Goal: Information Seeking & Learning: Learn about a topic

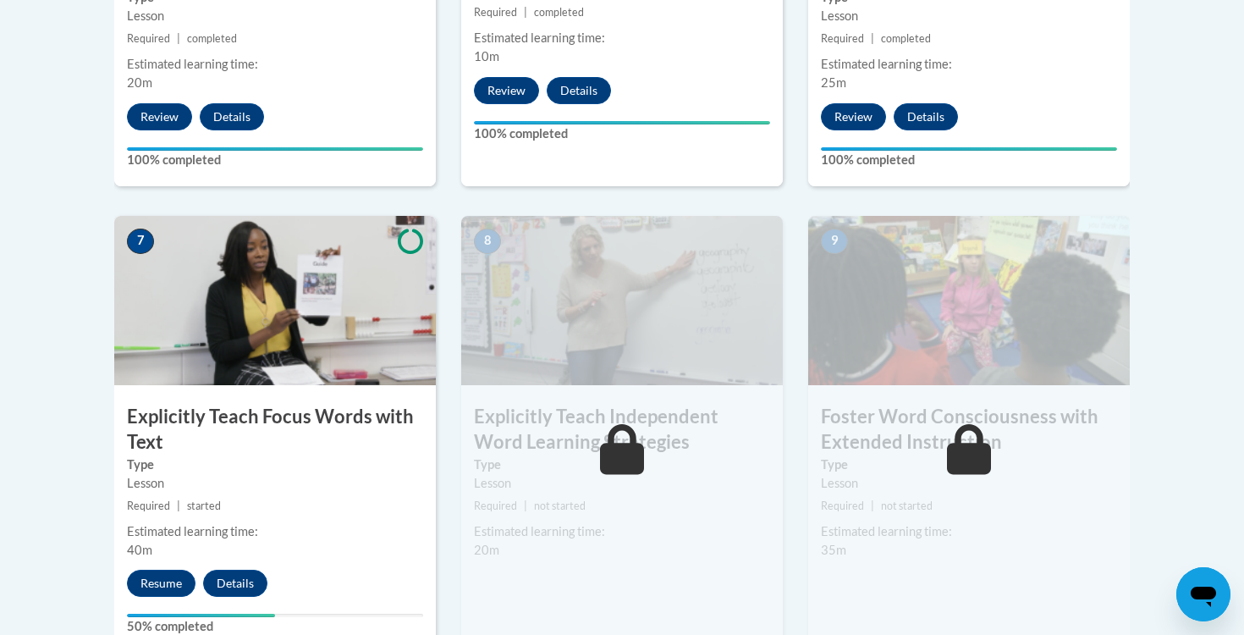
scroll to position [1437, 0]
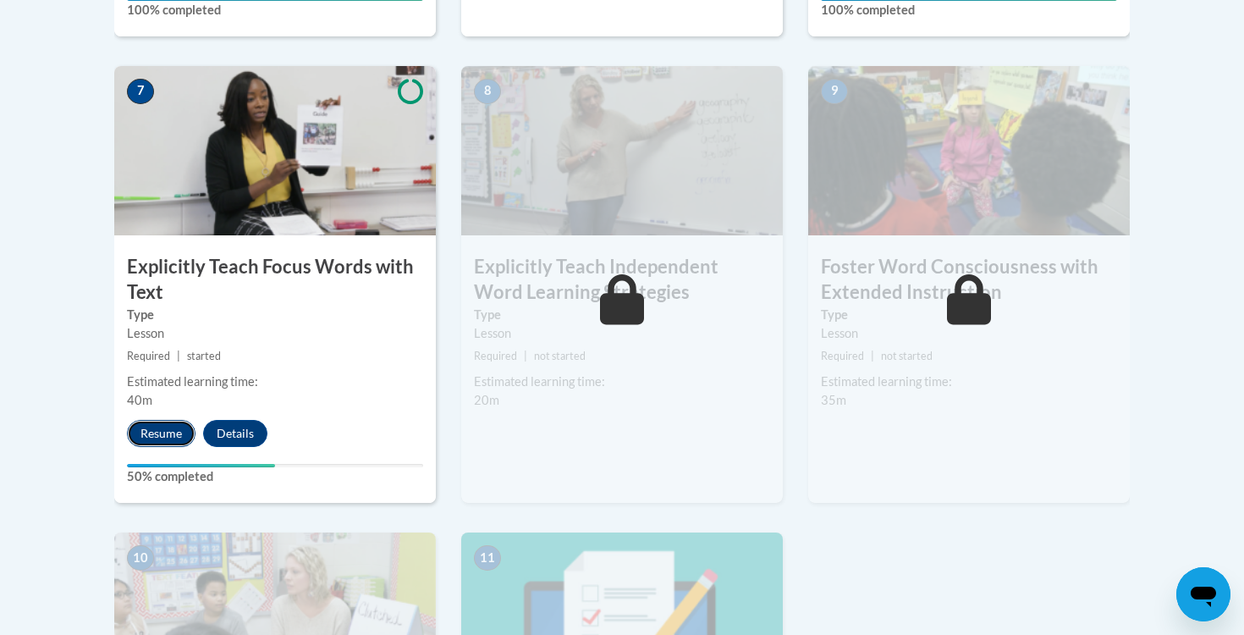
click at [159, 422] on button "Resume" at bounding box center [161, 433] width 69 height 27
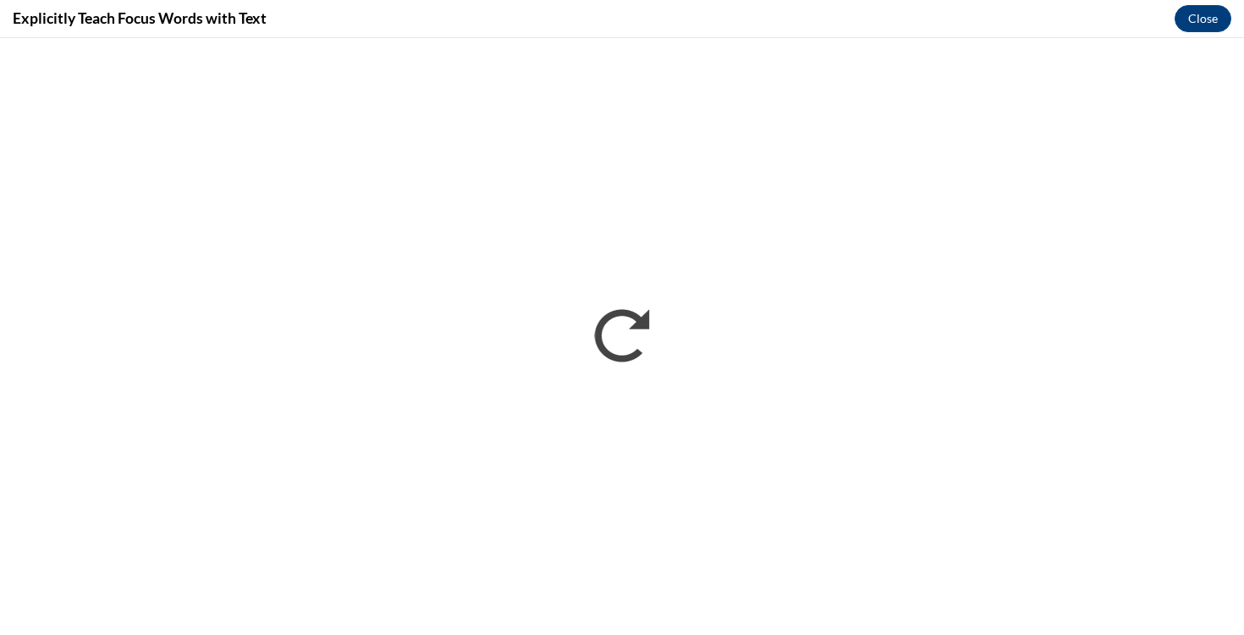
scroll to position [0, 0]
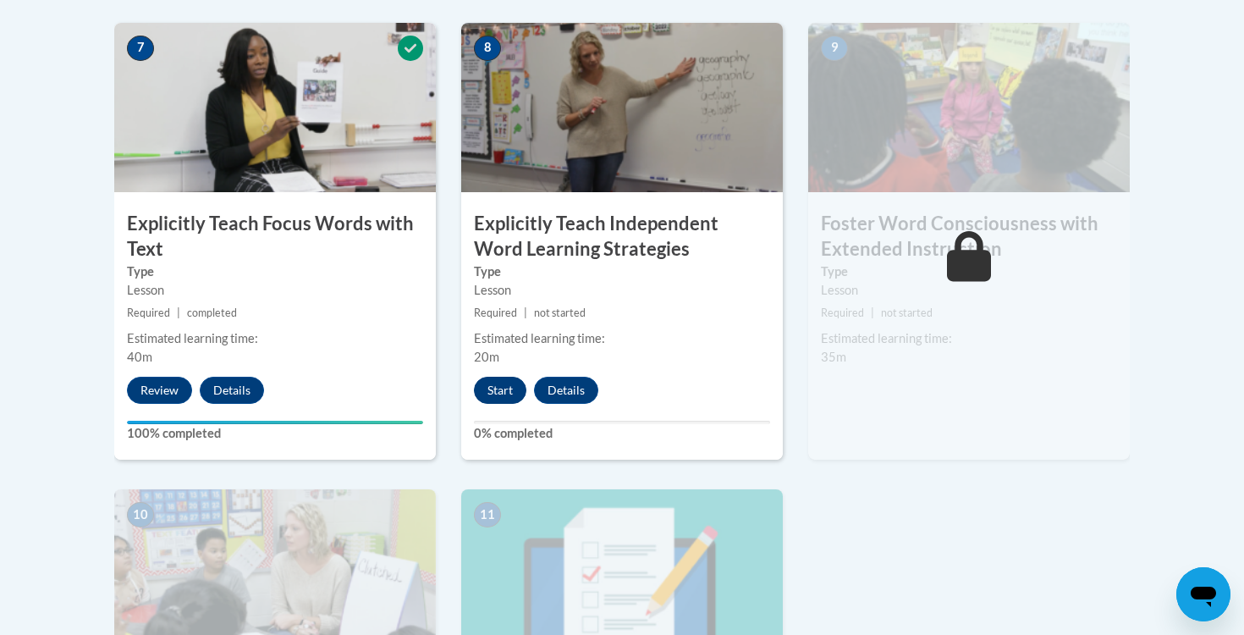
scroll to position [1649, 0]
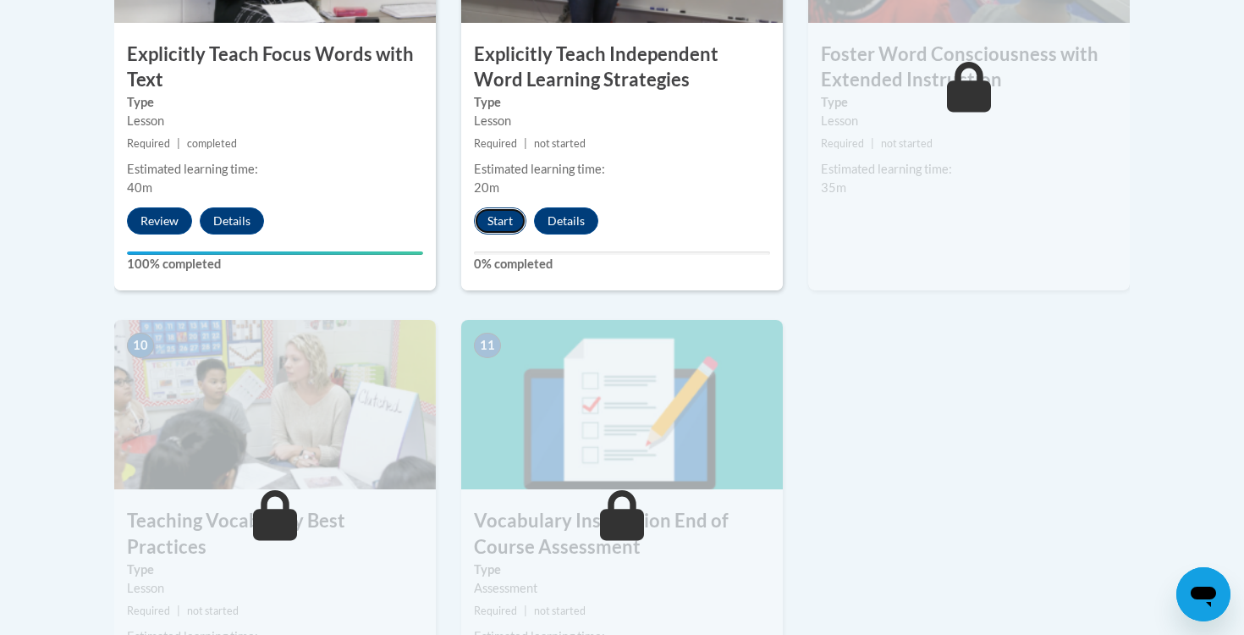
click at [498, 230] on button "Start" at bounding box center [500, 220] width 52 height 27
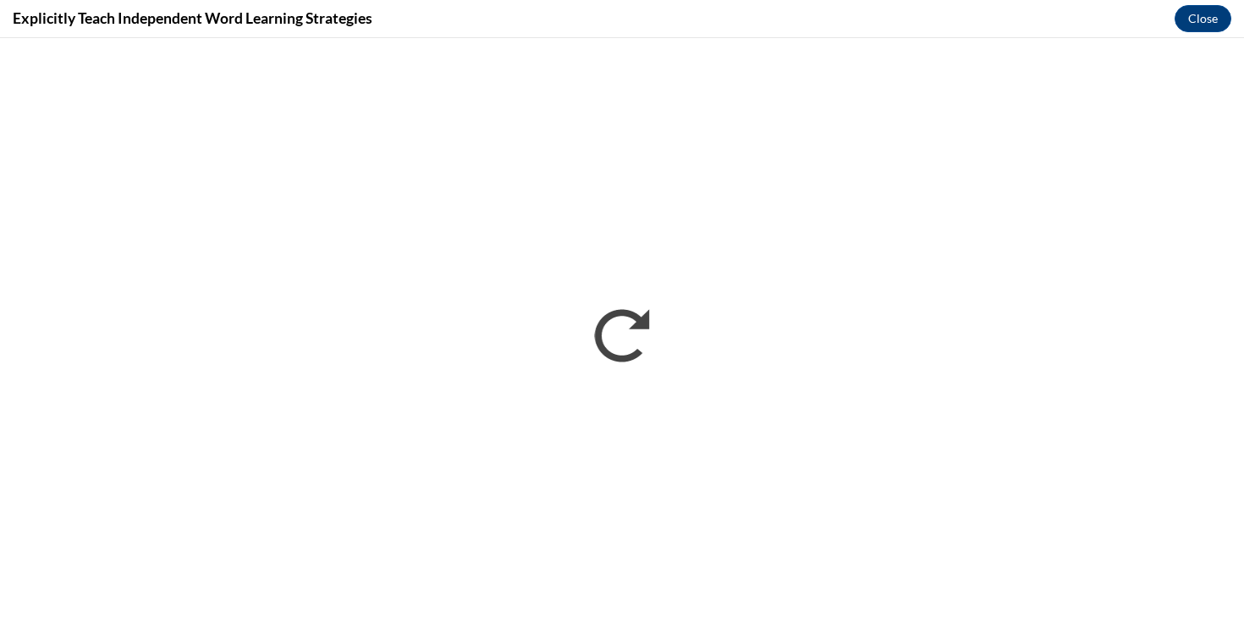
scroll to position [0, 0]
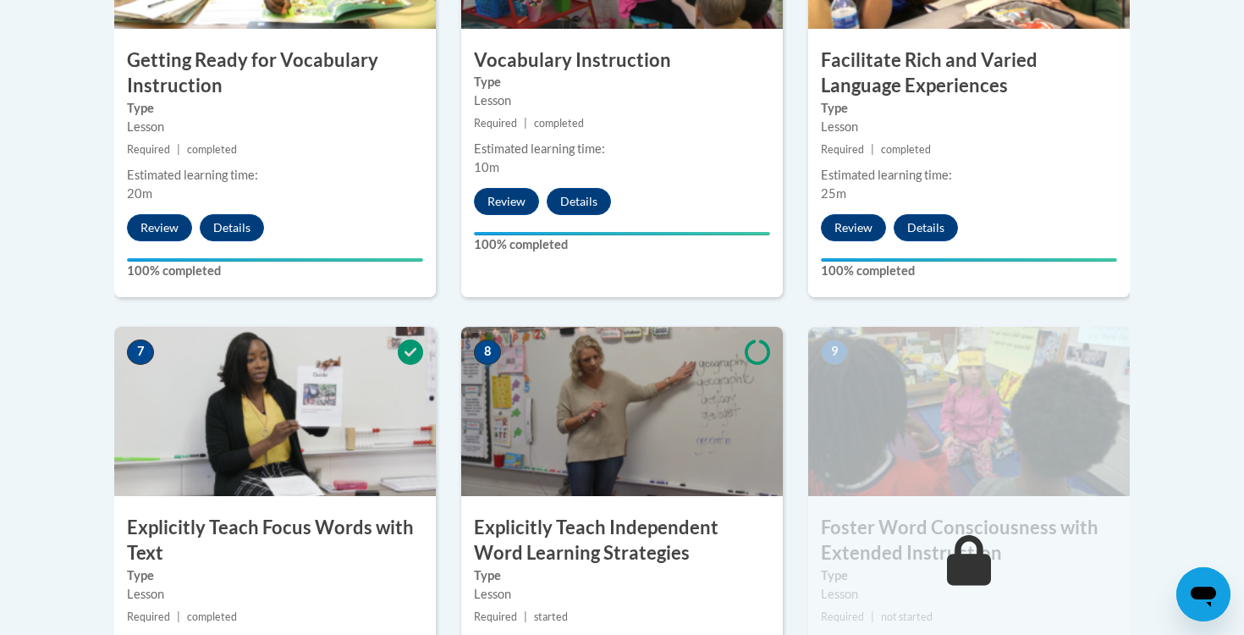
scroll to position [1422, 0]
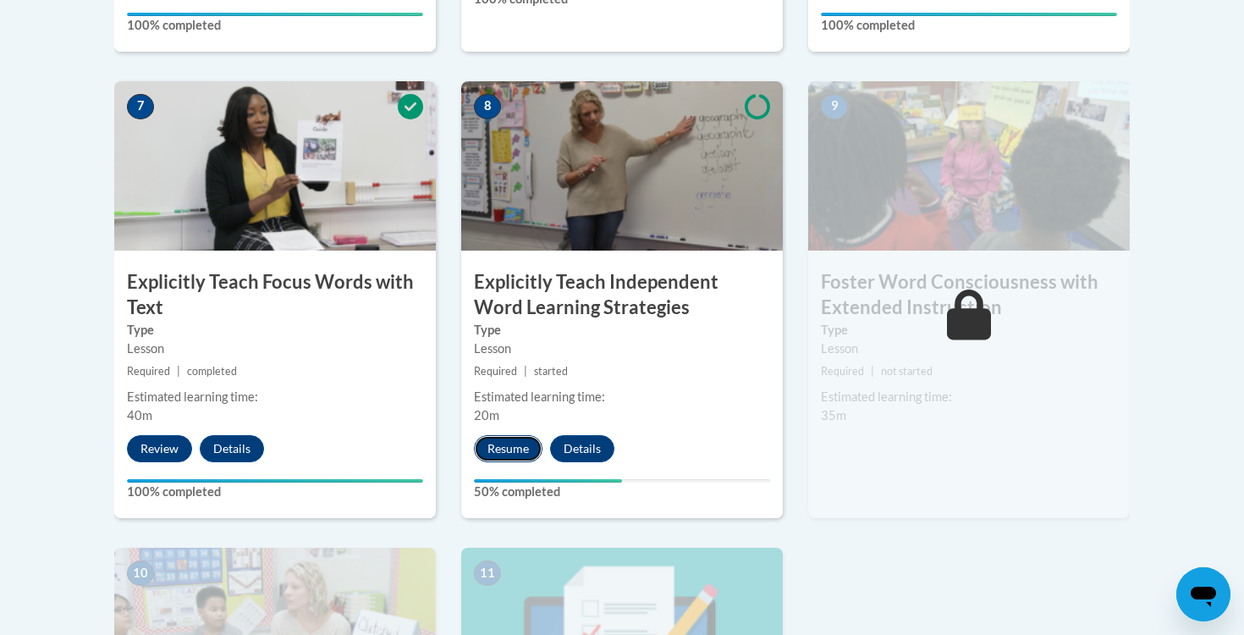
click at [503, 454] on button "Resume" at bounding box center [508, 448] width 69 height 27
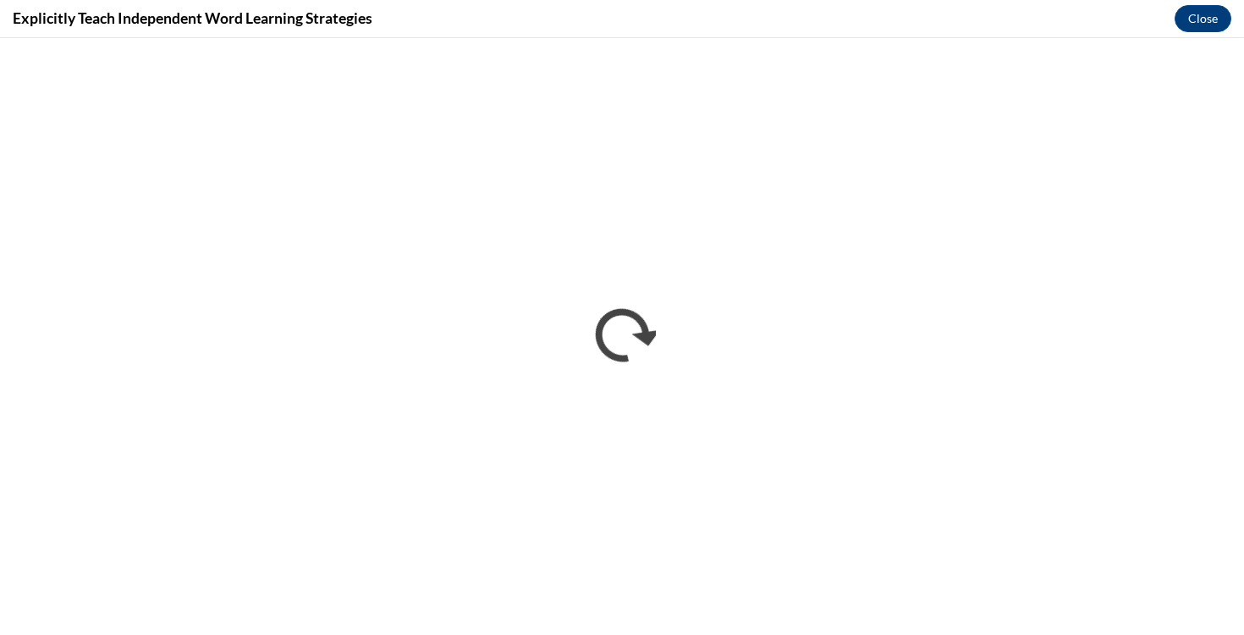
scroll to position [0, 0]
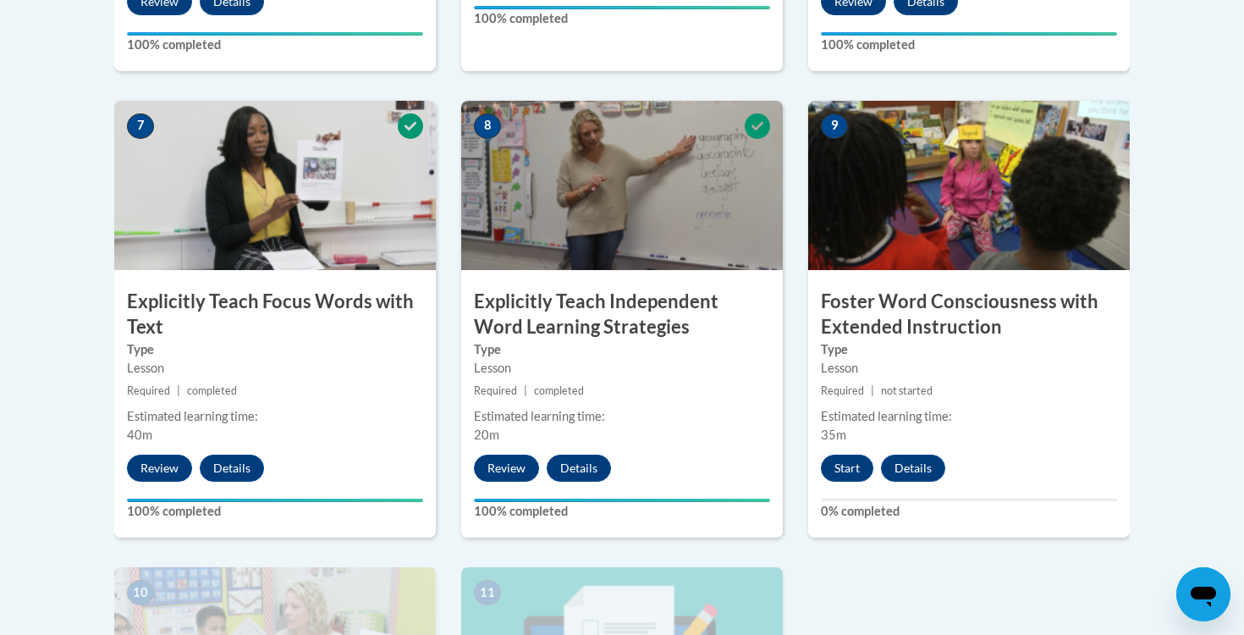
scroll to position [1403, 0]
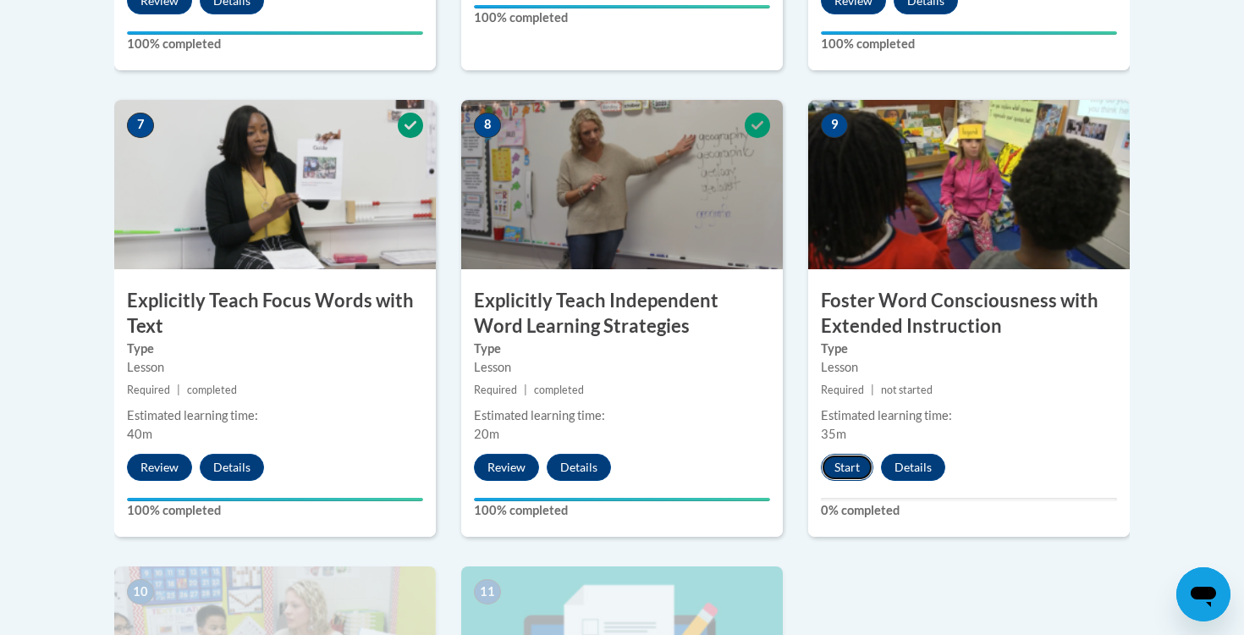
click at [849, 459] on button "Start" at bounding box center [847, 467] width 52 height 27
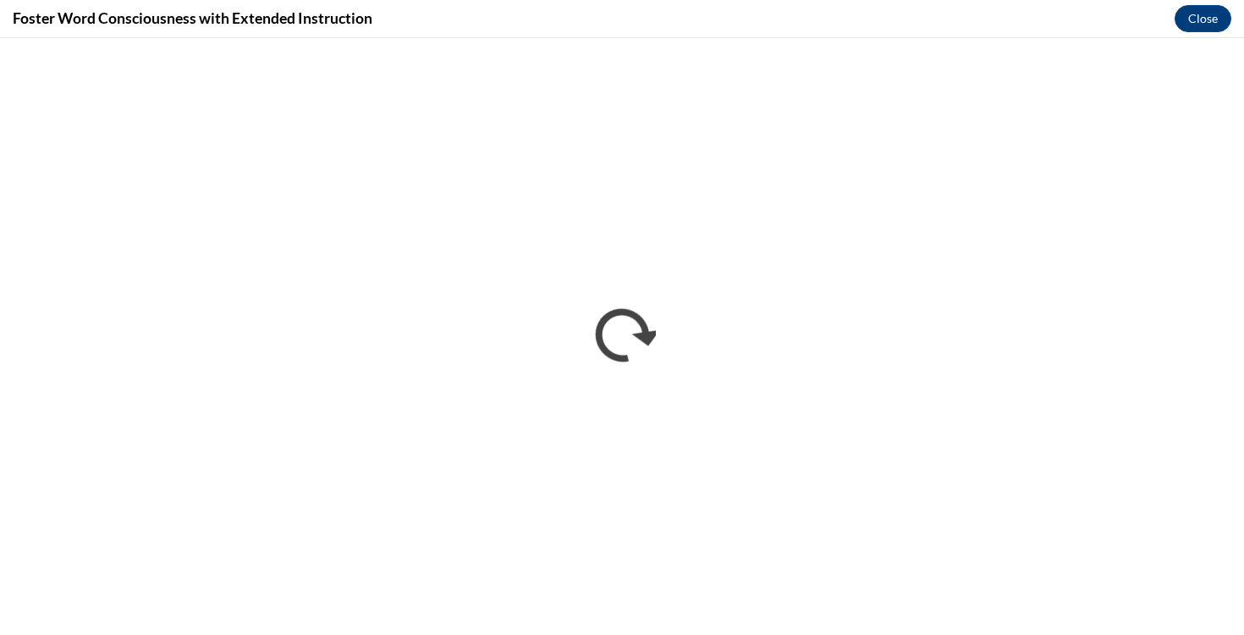
scroll to position [0, 0]
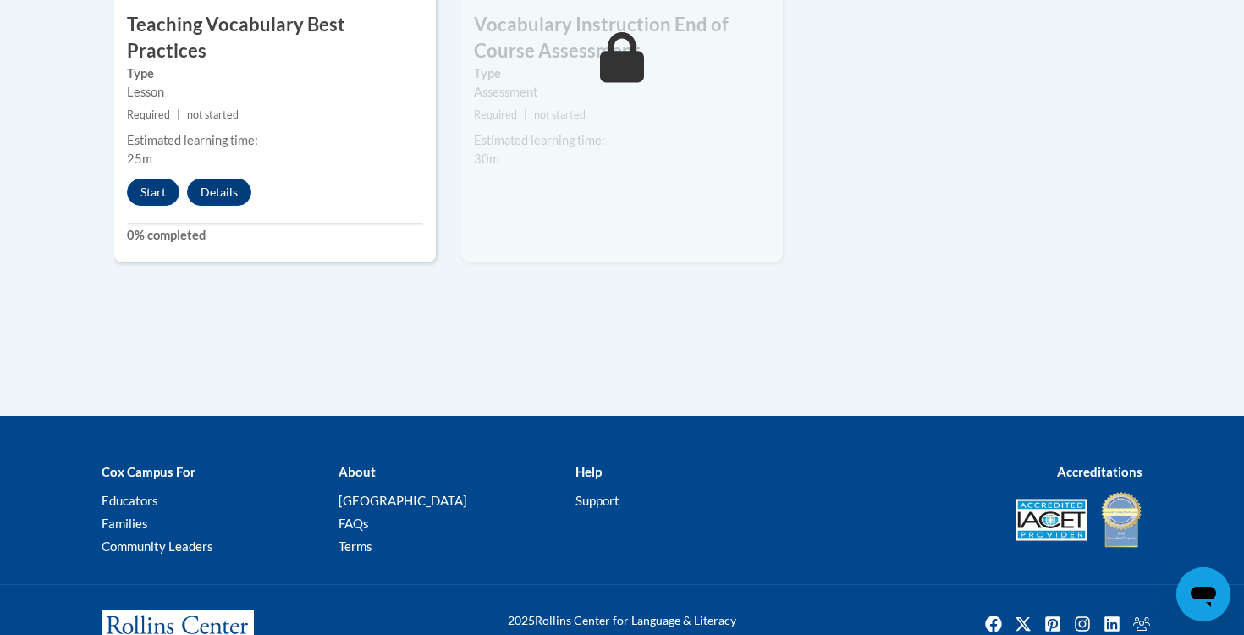
scroll to position [2178, 0]
